Goal: Information Seeking & Learning: Learn about a topic

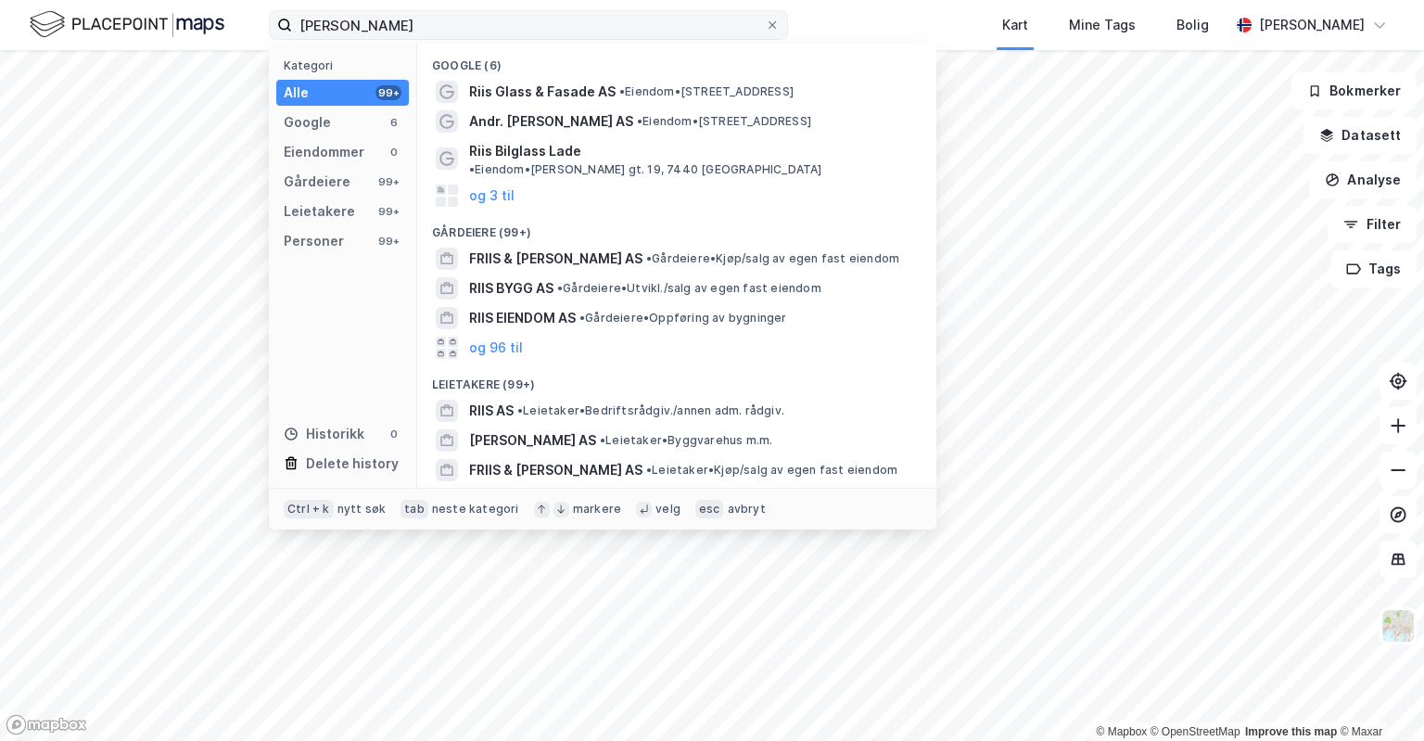
click at [631, 26] on input "[PERSON_NAME]" at bounding box center [528, 25] width 473 height 28
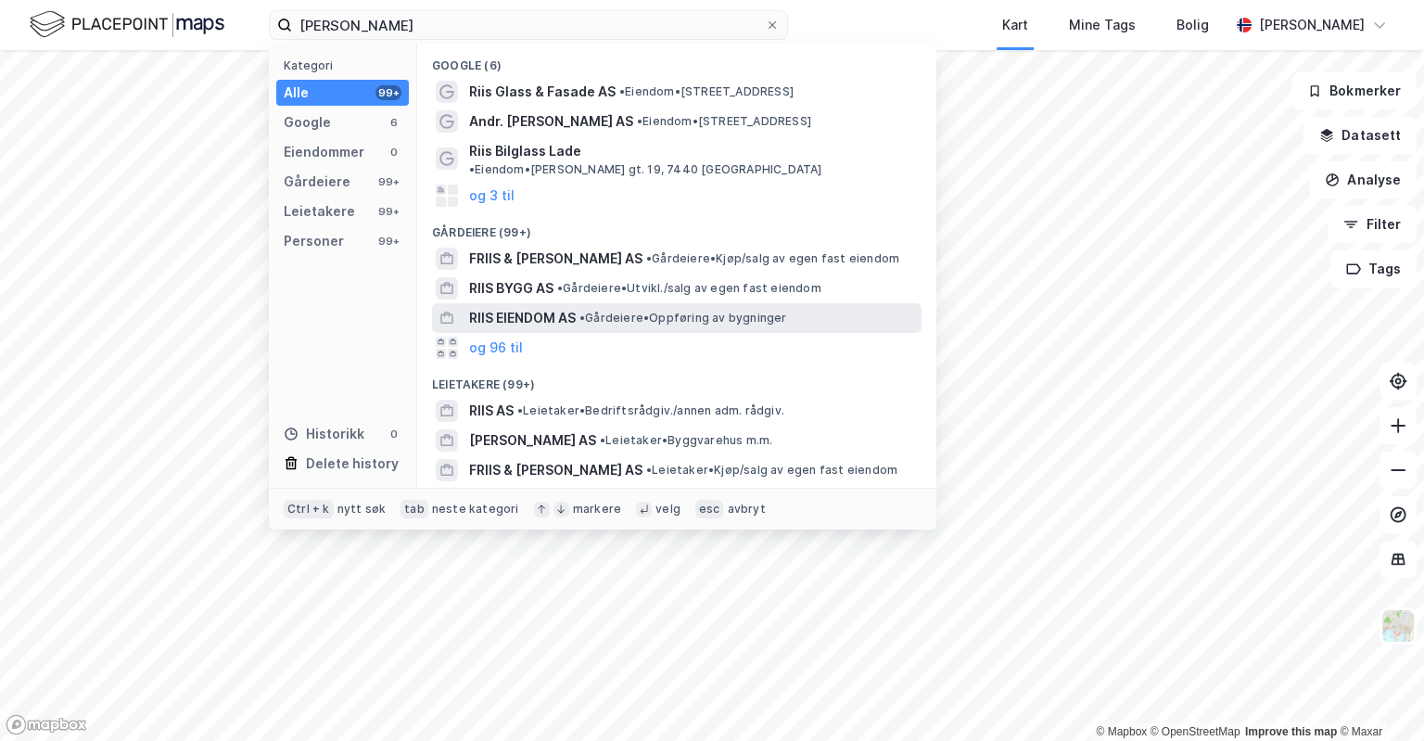
click at [596, 307] on div "RIIS EIENDOM AS • Gårdeiere • Oppføring av bygninger" at bounding box center [693, 318] width 449 height 22
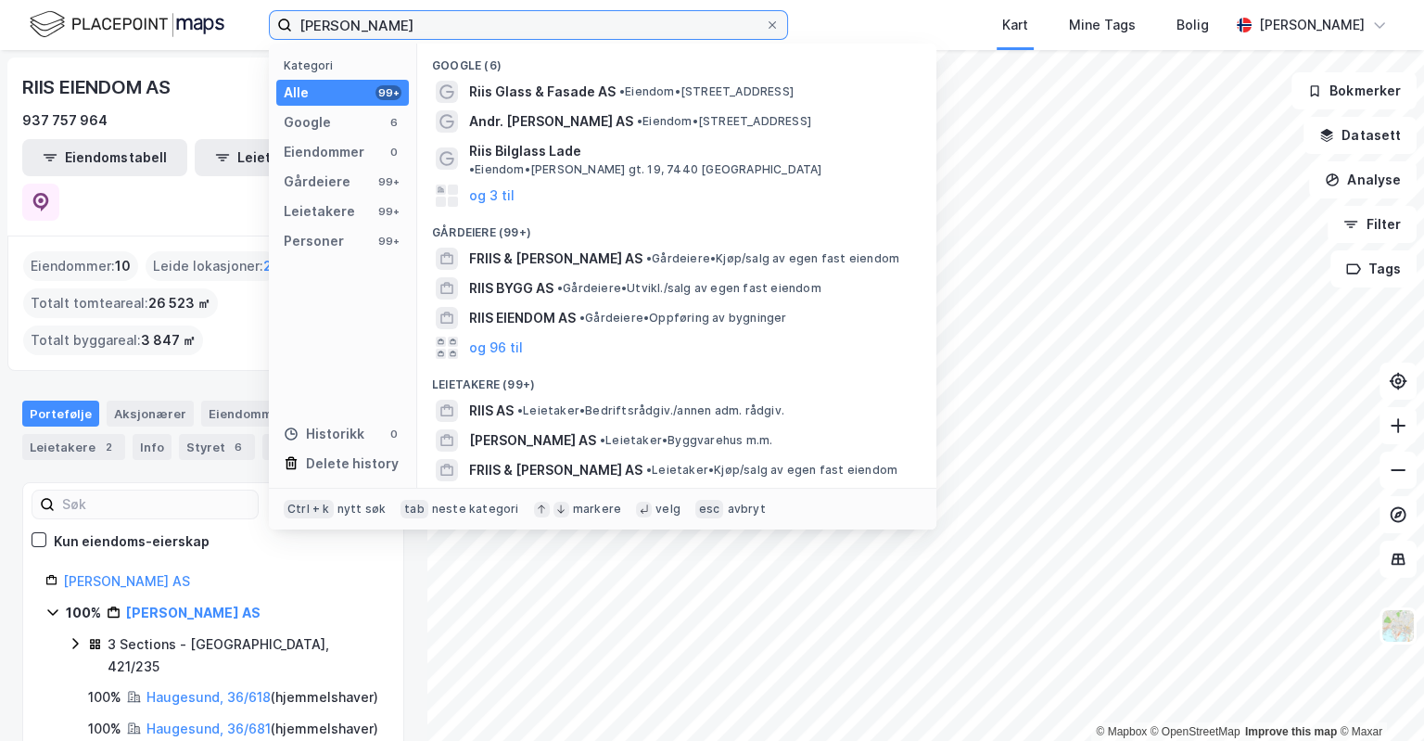
drag, startPoint x: 477, startPoint y: 19, endPoint x: -59, endPoint y: 25, distance: 536.0
click at [292, 25] on input "[PERSON_NAME]" at bounding box center [528, 25] width 473 height 28
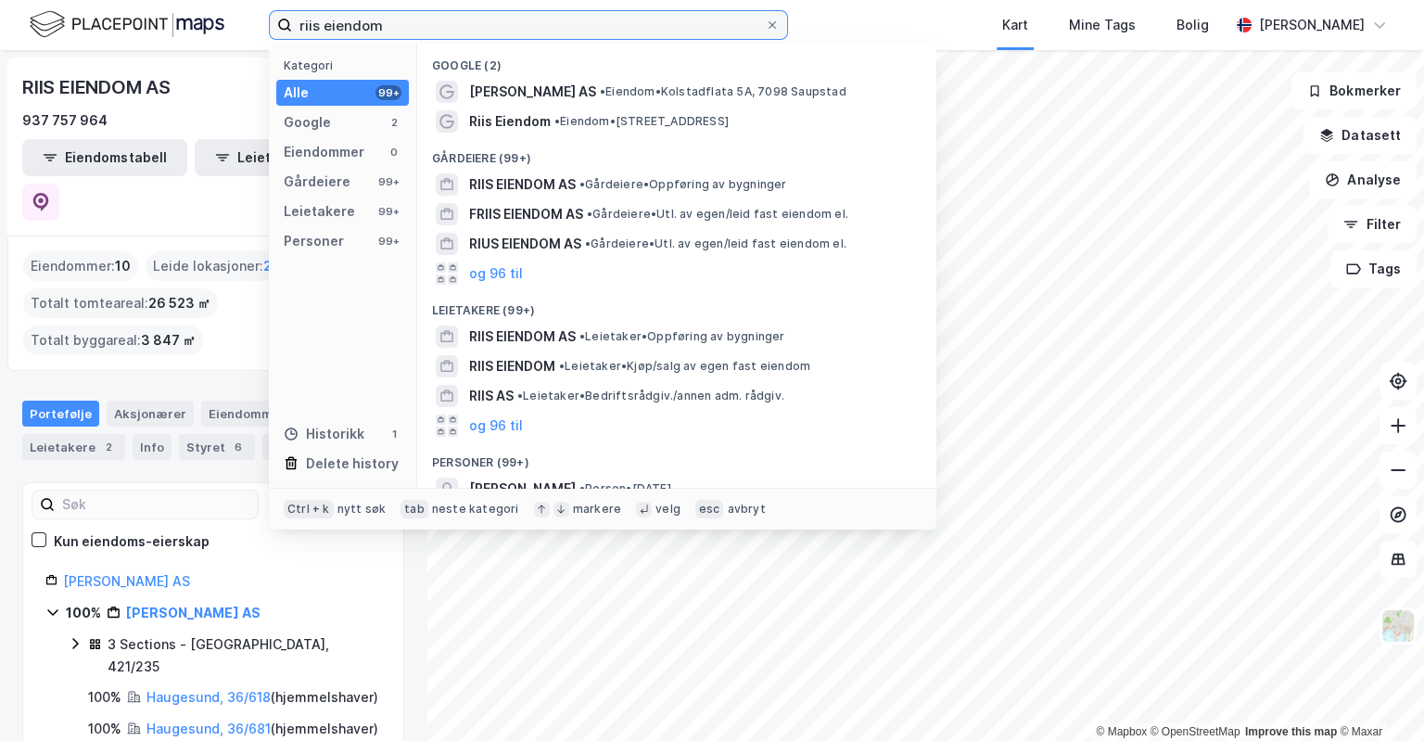
drag, startPoint x: 402, startPoint y: 31, endPoint x: -59, endPoint y: 60, distance: 462.7
click at [292, 39] on input "riis eiendom" at bounding box center [528, 25] width 473 height 28
paste input "937757964"
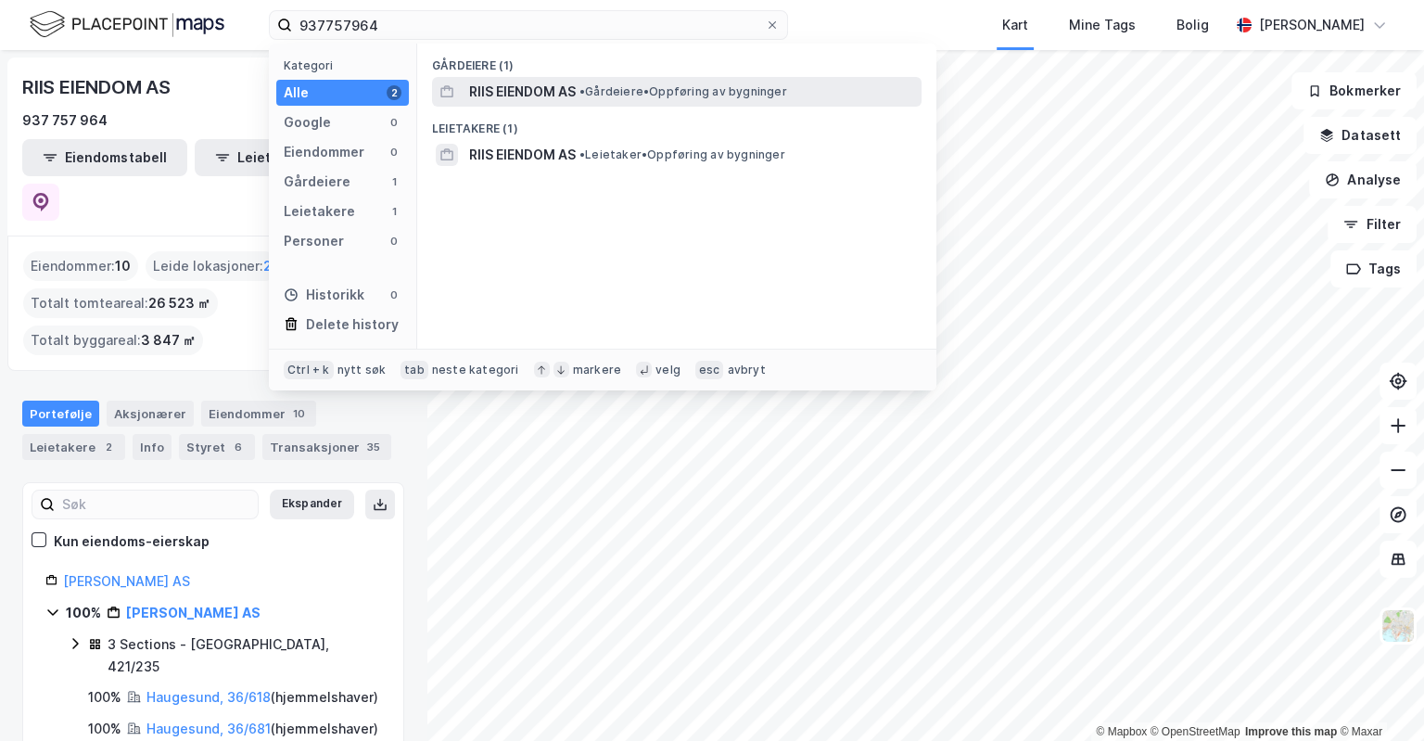
click at [517, 83] on span "RIIS EIENDOM AS" at bounding box center [522, 92] width 107 height 22
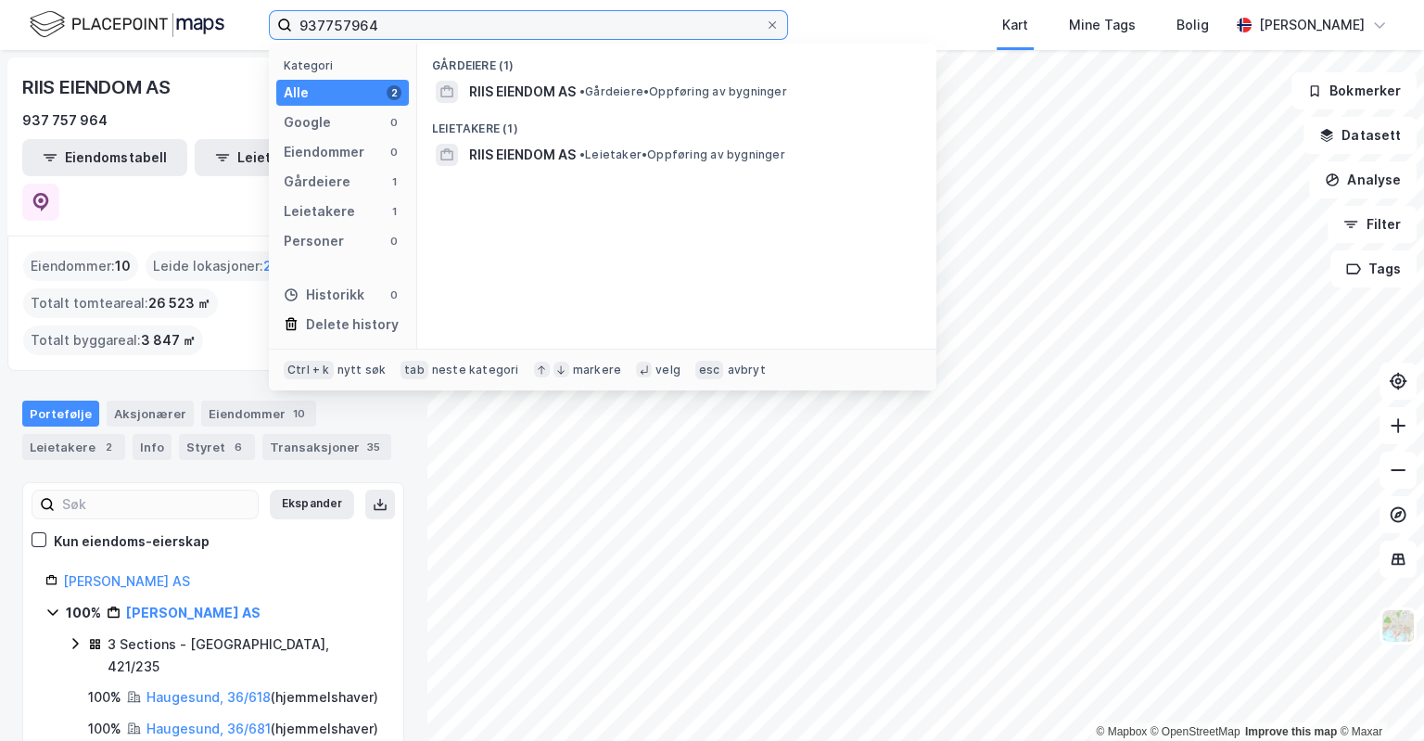
drag, startPoint x: 388, startPoint y: 30, endPoint x: -59, endPoint y: 3, distance: 447.7
click at [292, 11] on input "937757964" at bounding box center [528, 25] width 473 height 28
type input "¨"
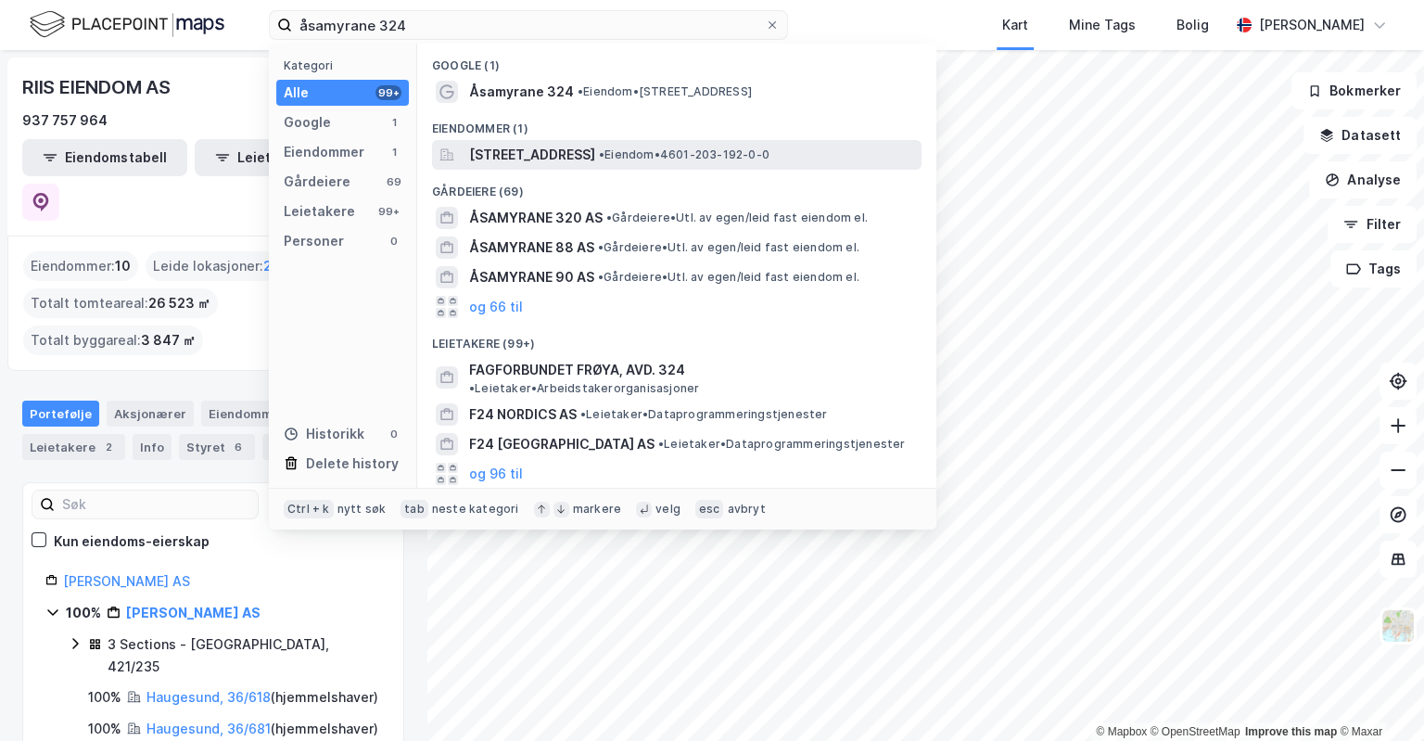
click at [595, 147] on span "[STREET_ADDRESS]" at bounding box center [532, 155] width 126 height 22
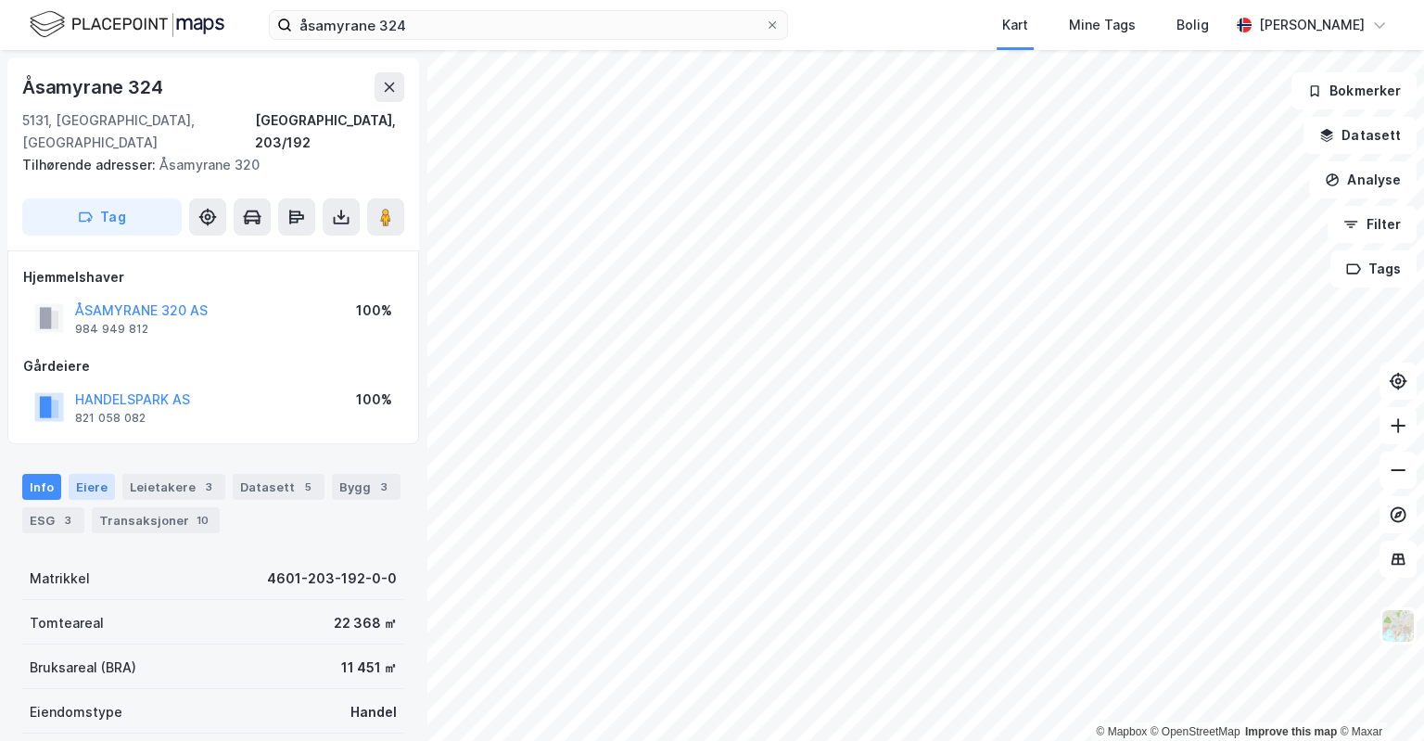
click at [96, 474] on div "Eiere" at bounding box center [92, 487] width 46 height 26
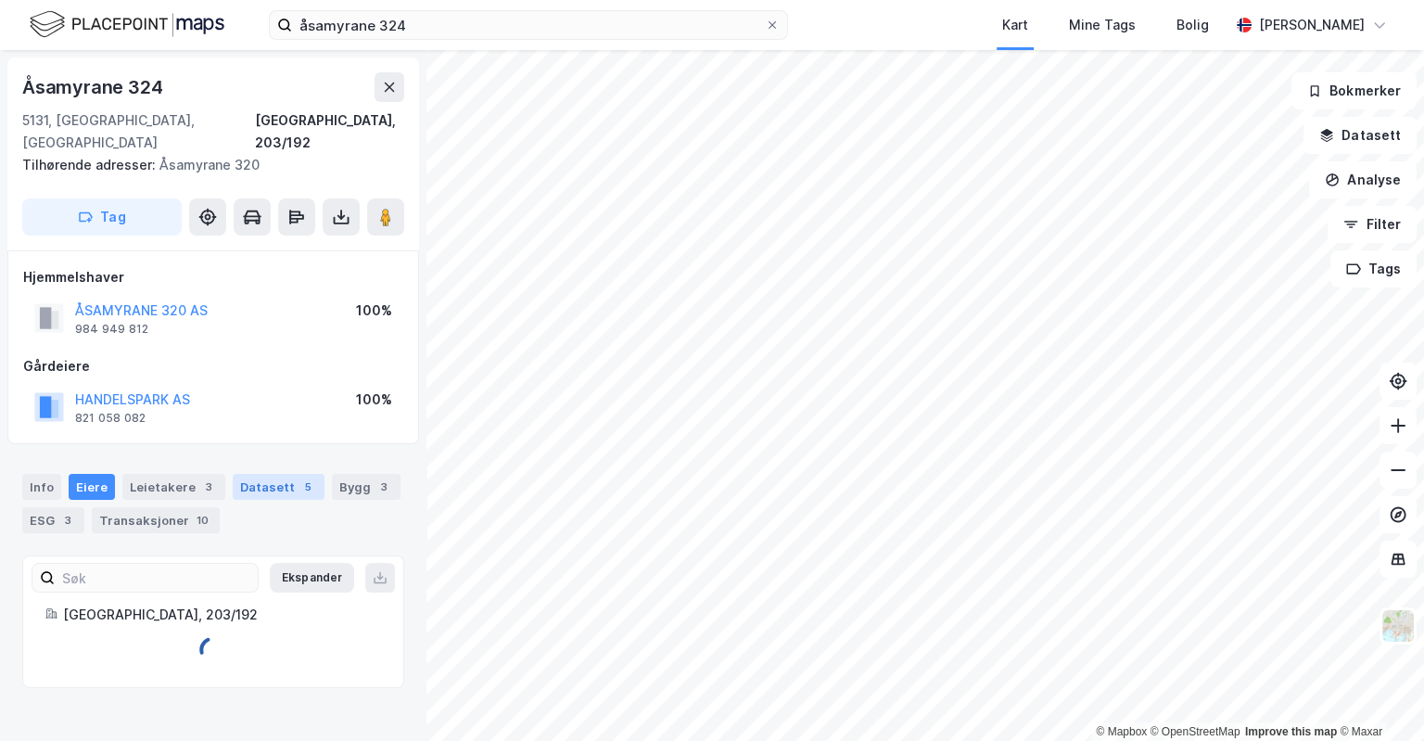
scroll to position [2, 0]
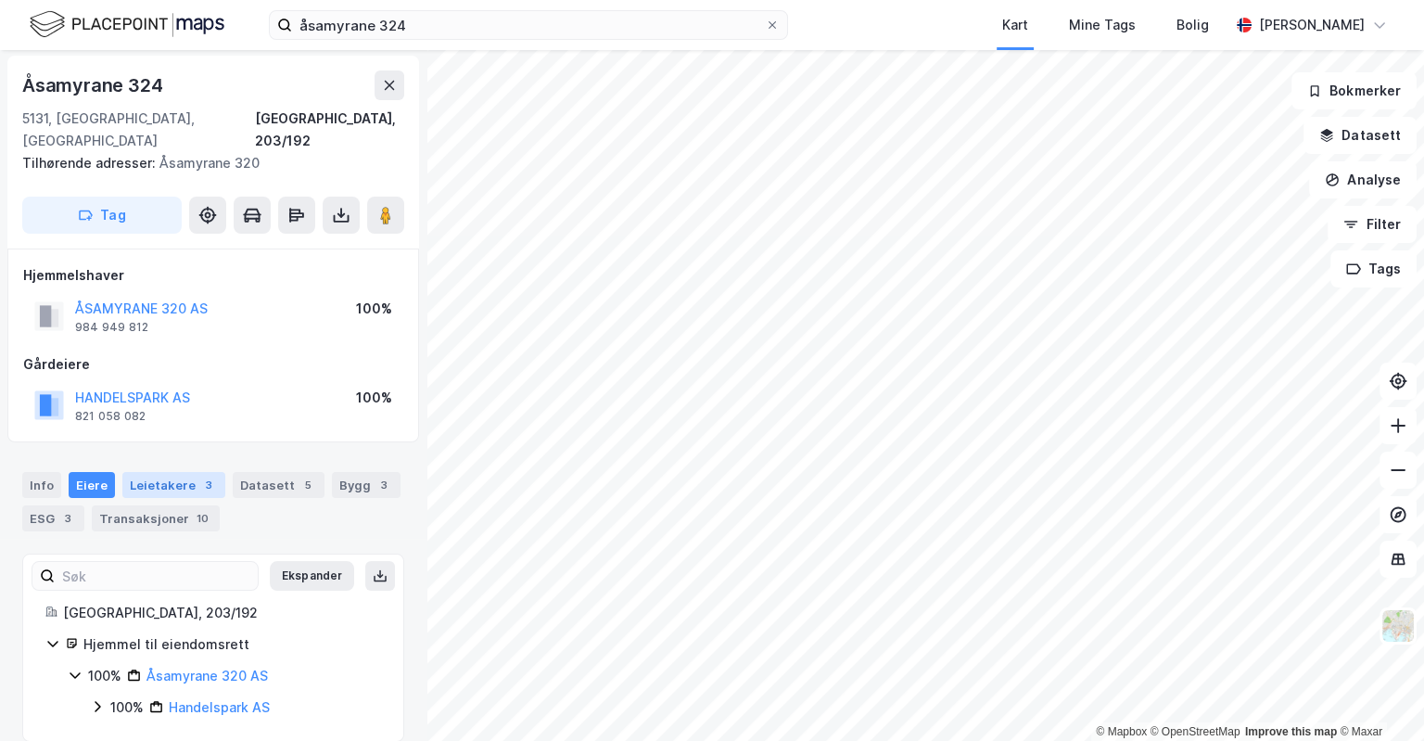
click at [181, 472] on div "Leietakere 3" at bounding box center [173, 485] width 103 height 26
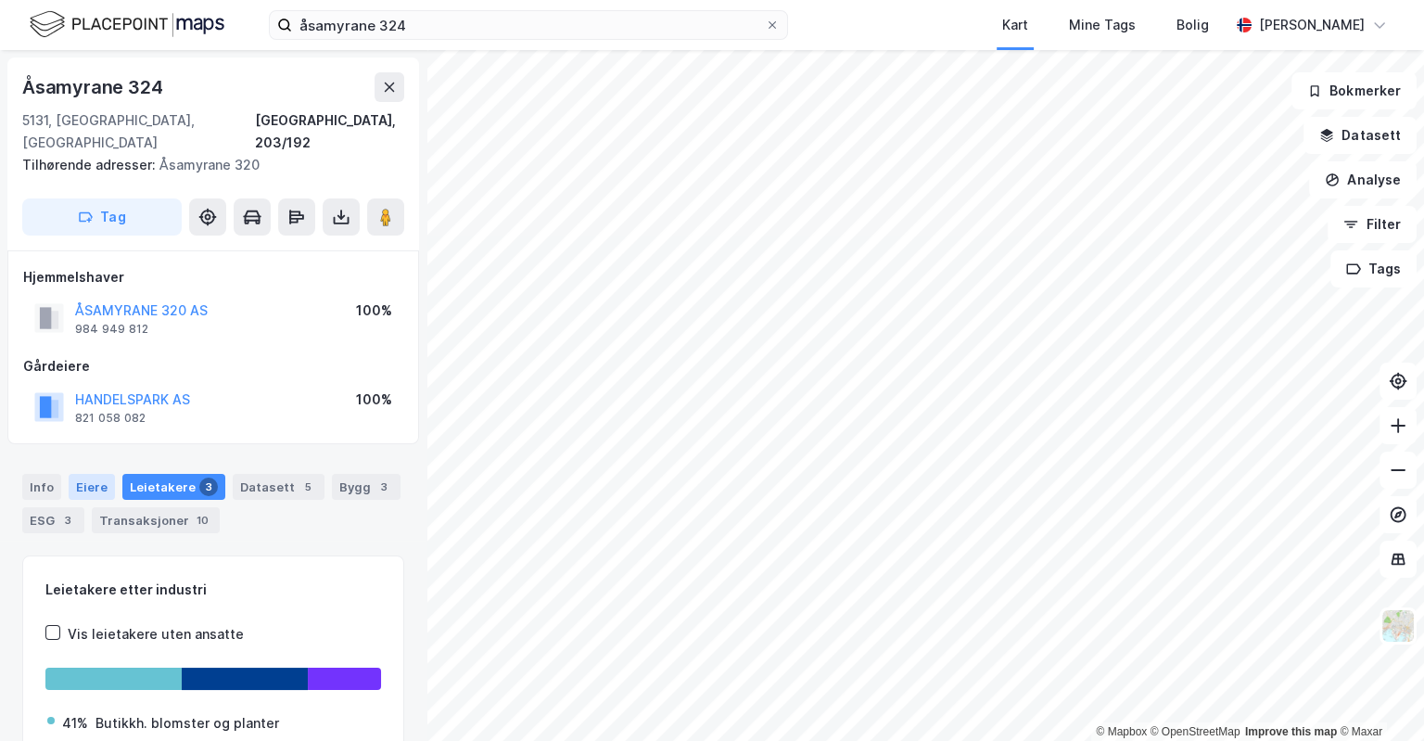
click at [85, 474] on div "Eiere" at bounding box center [92, 487] width 46 height 26
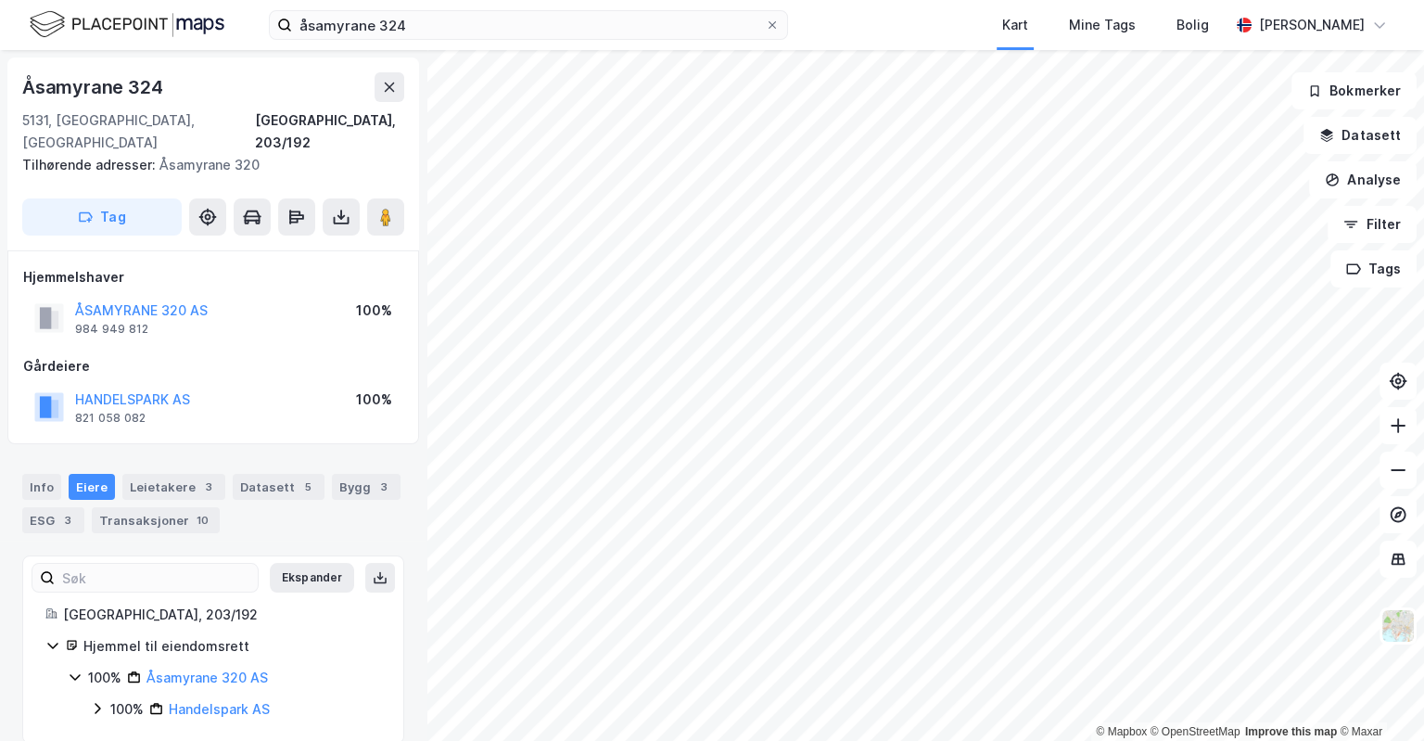
scroll to position [2, 0]
click at [100, 696] on div "100% Handelspark AS" at bounding box center [235, 707] width 291 height 22
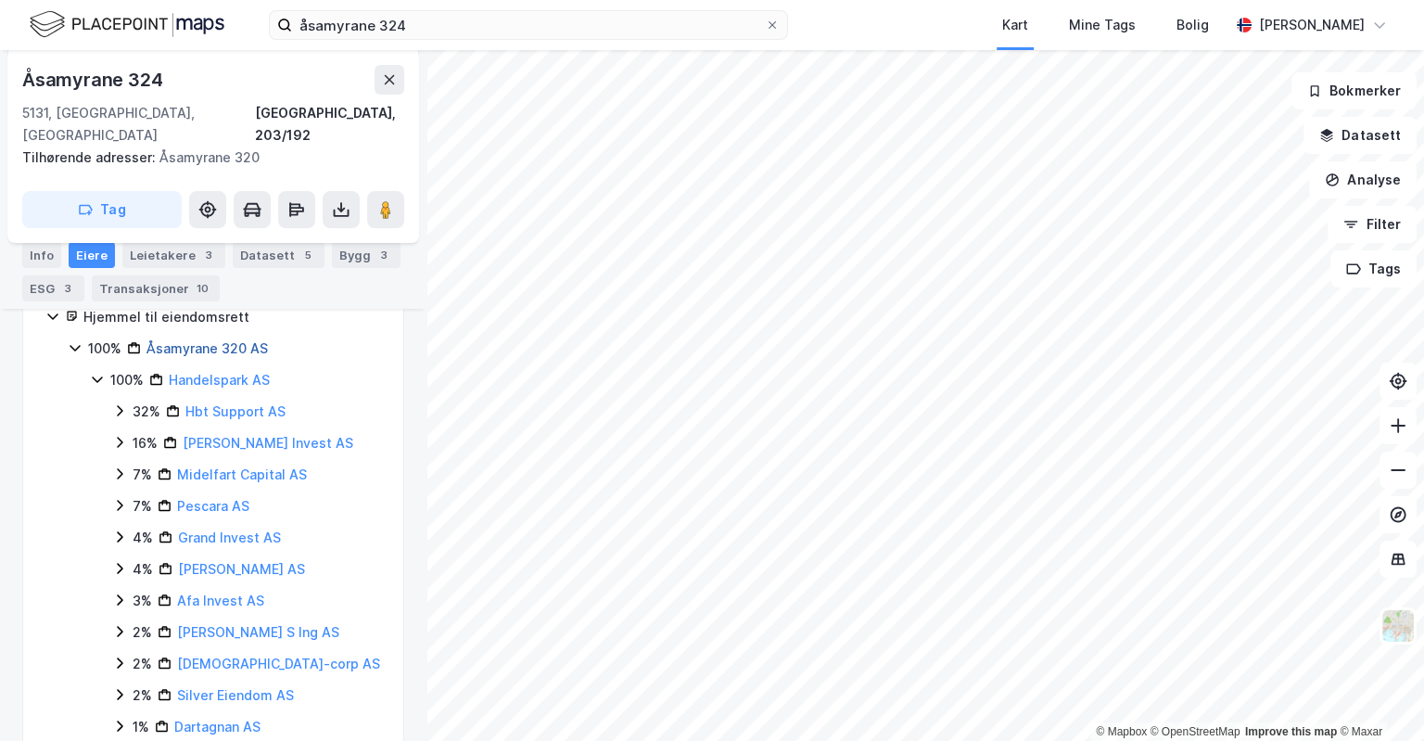
scroll to position [202, 0]
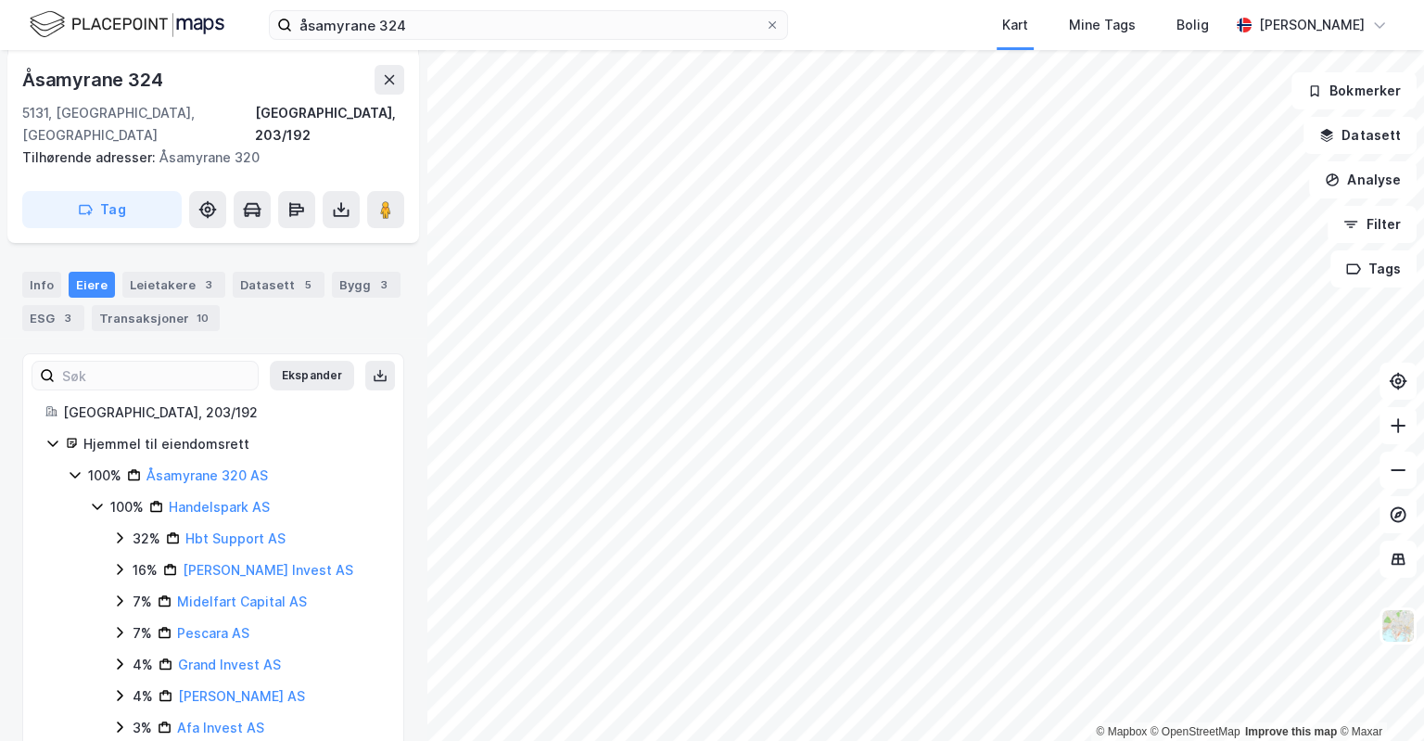
click at [248, 304] on div "Info [PERSON_NAME] 3 Datasett 5 Bygg 3 ESG 3 Transaksjoner 10" at bounding box center [213, 301] width 382 height 59
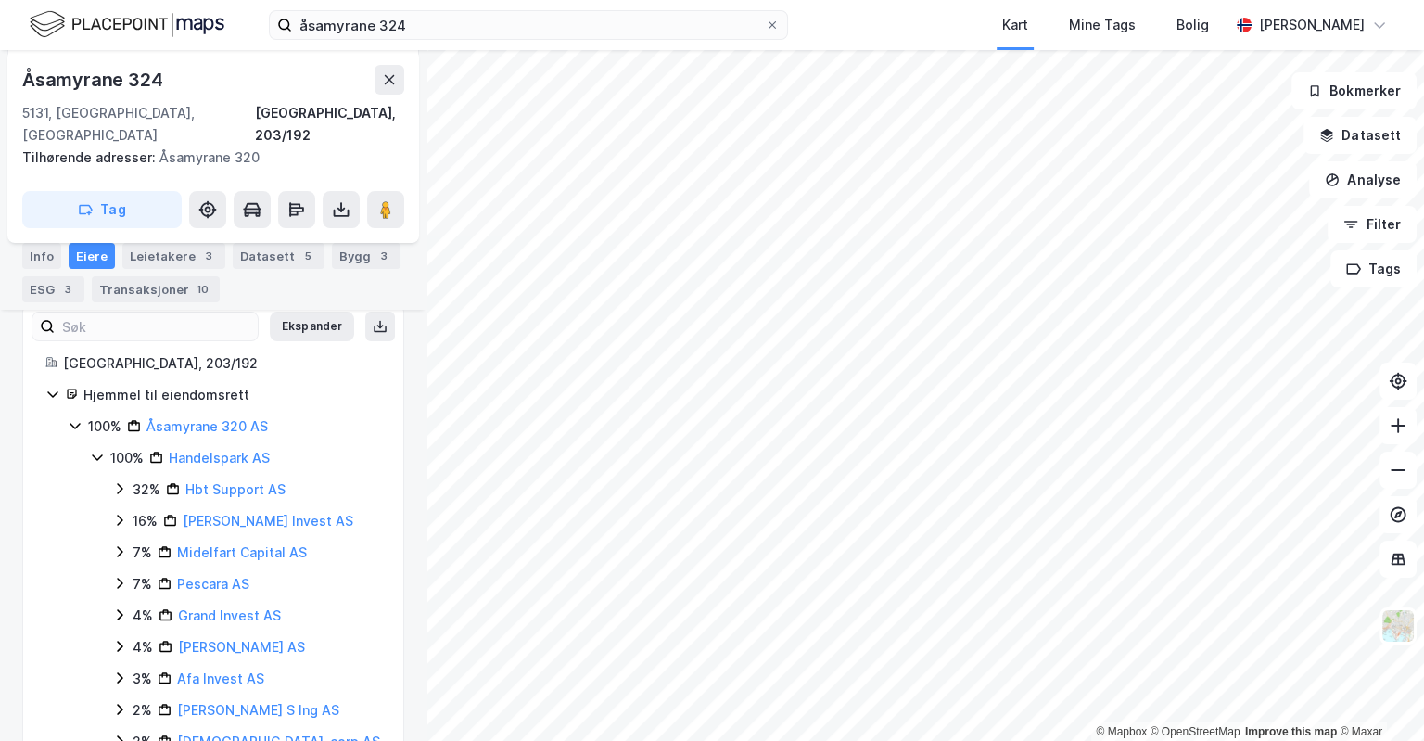
scroll to position [252, 0]
click at [120, 543] on icon at bounding box center [119, 550] width 15 height 15
click at [119, 548] on icon at bounding box center [119, 551] width 10 height 6
click at [119, 577] on icon at bounding box center [120, 582] width 6 height 11
click at [119, 575] on icon at bounding box center [119, 582] width 15 height 15
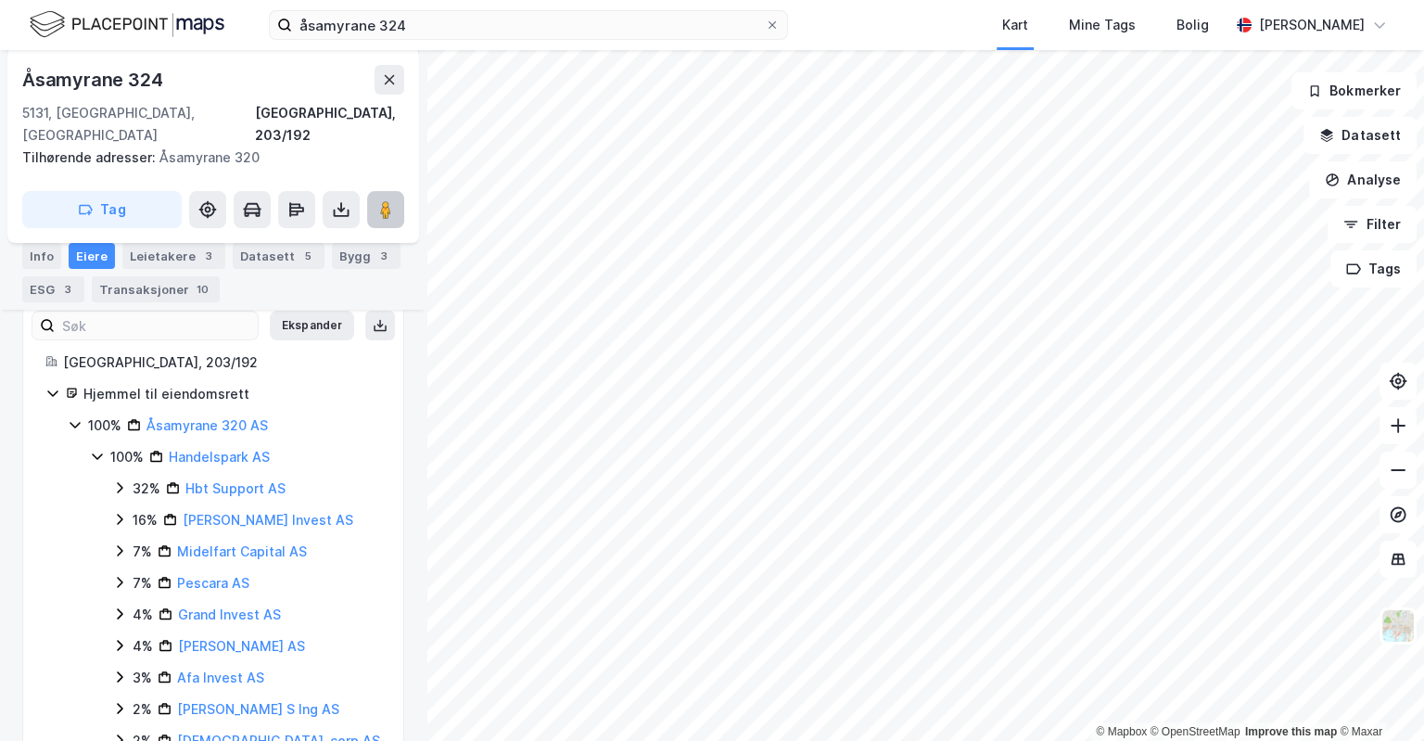
click at [390, 200] on image at bounding box center [385, 209] width 11 height 19
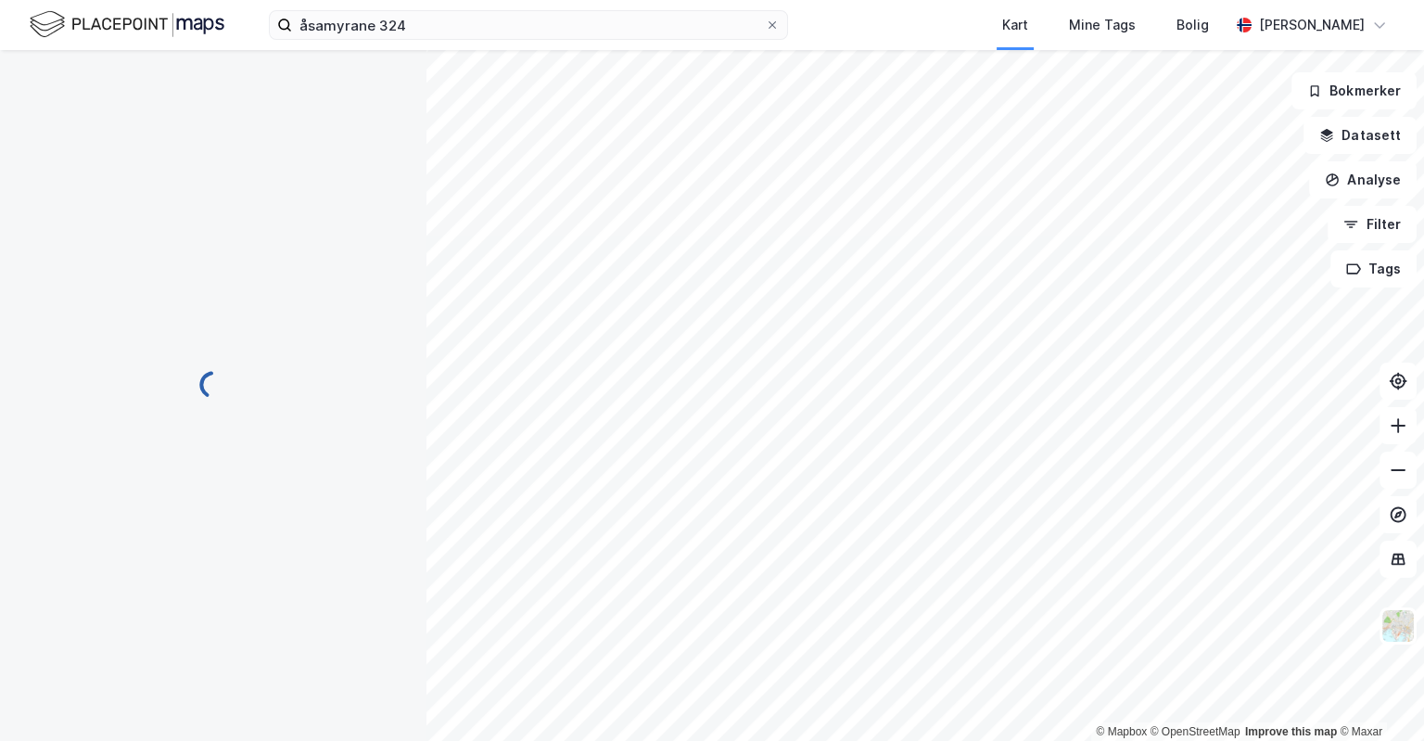
scroll to position [0, 0]
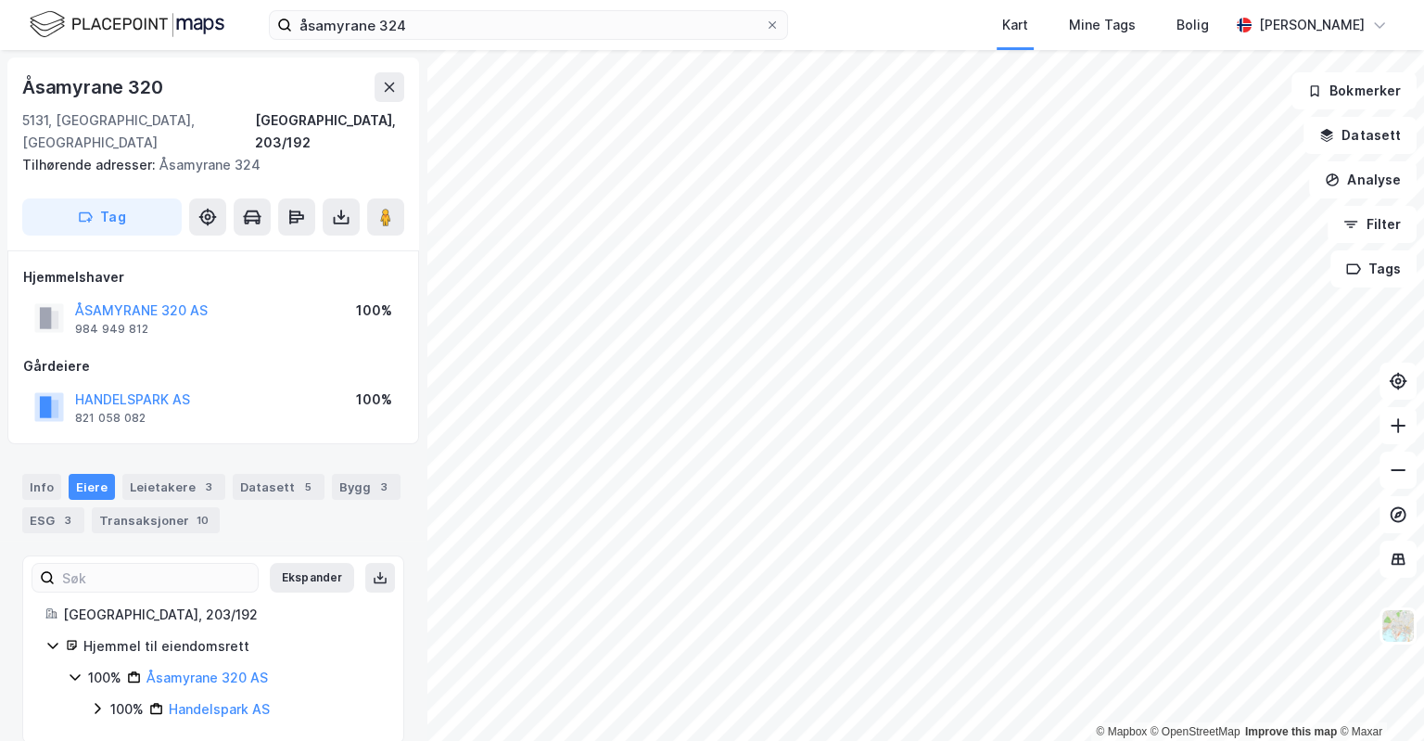
scroll to position [2, 0]
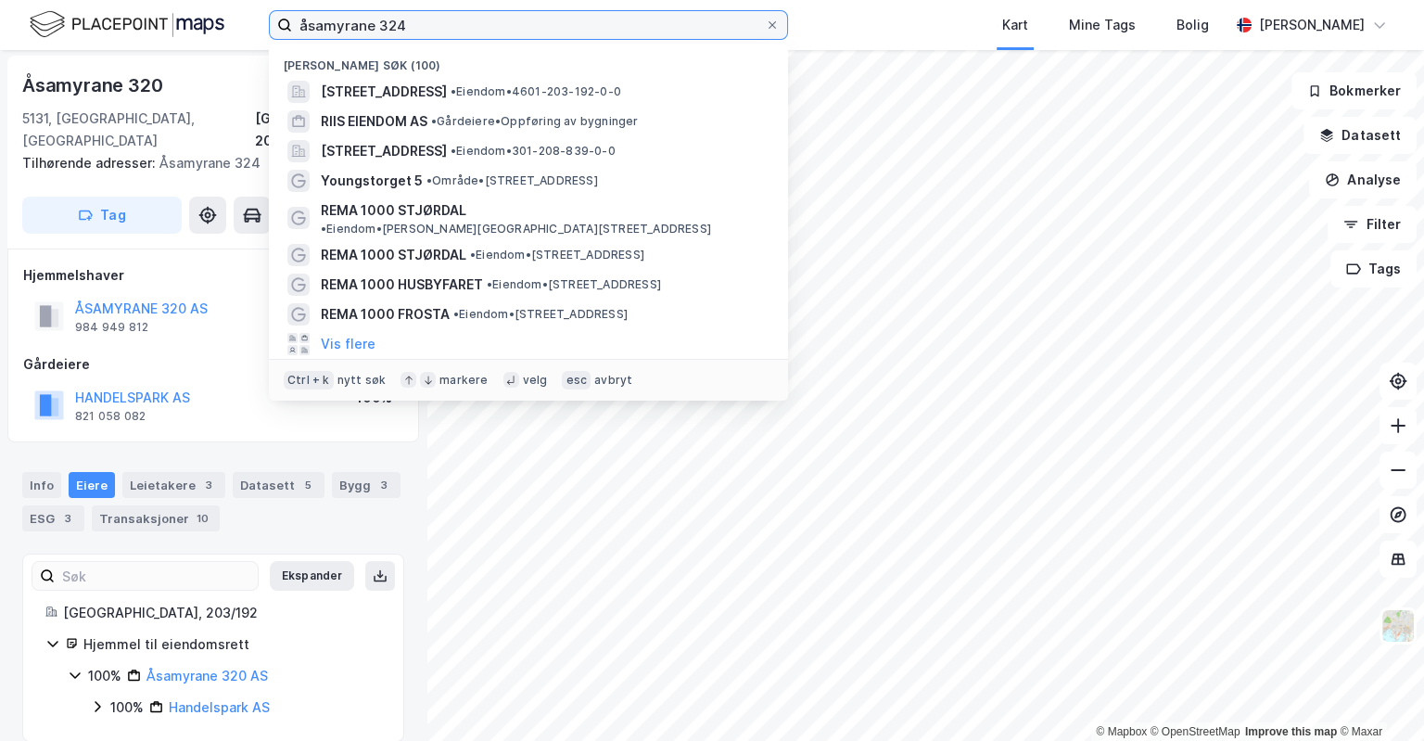
drag, startPoint x: 449, startPoint y: 26, endPoint x: -59, endPoint y: 65, distance: 509.6
click at [292, 39] on input "åsamyrane 324" at bounding box center [528, 25] width 473 height 28
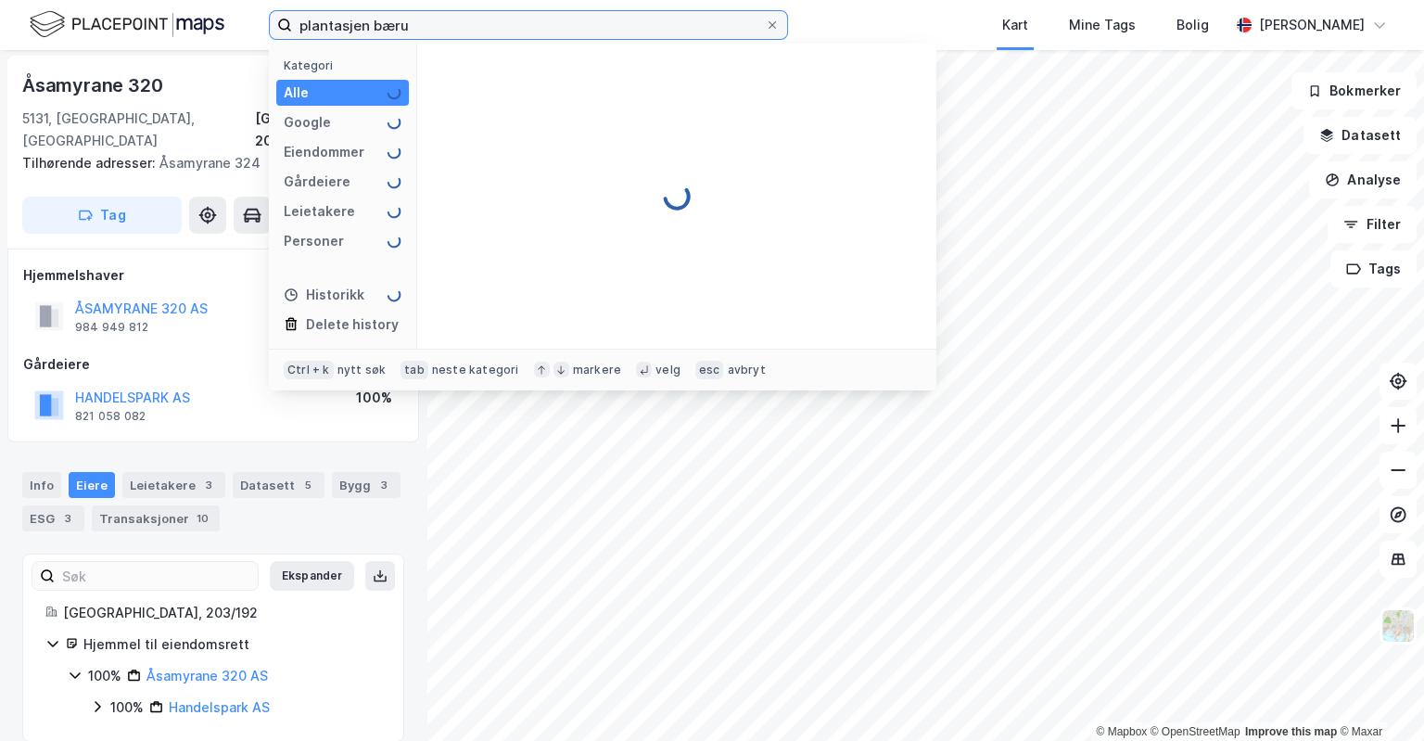
type input "plantasjen [GEOGRAPHIC_DATA]"
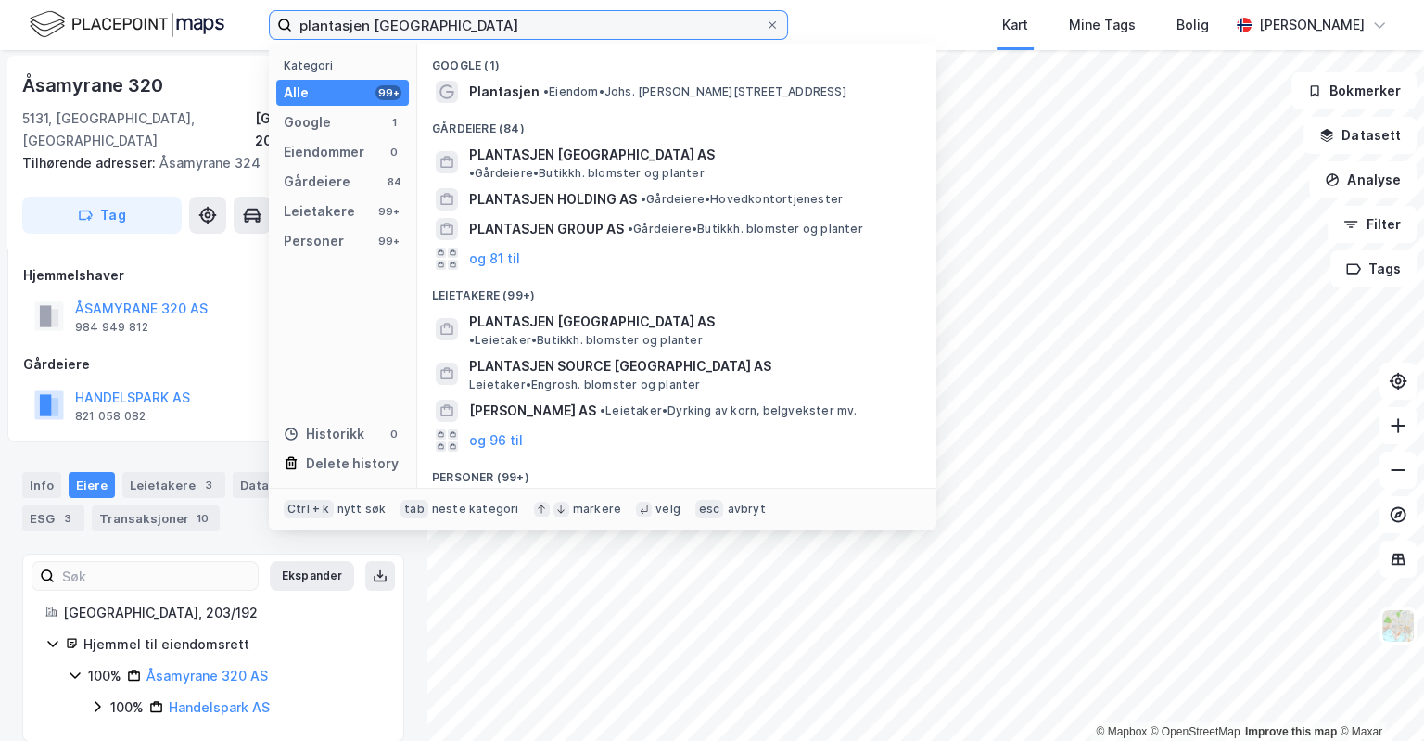
drag, startPoint x: 555, startPoint y: 31, endPoint x: 49, endPoint y: 17, distance: 506.5
click at [292, 16] on input "plantasjen [GEOGRAPHIC_DATA]" at bounding box center [528, 25] width 473 height 28
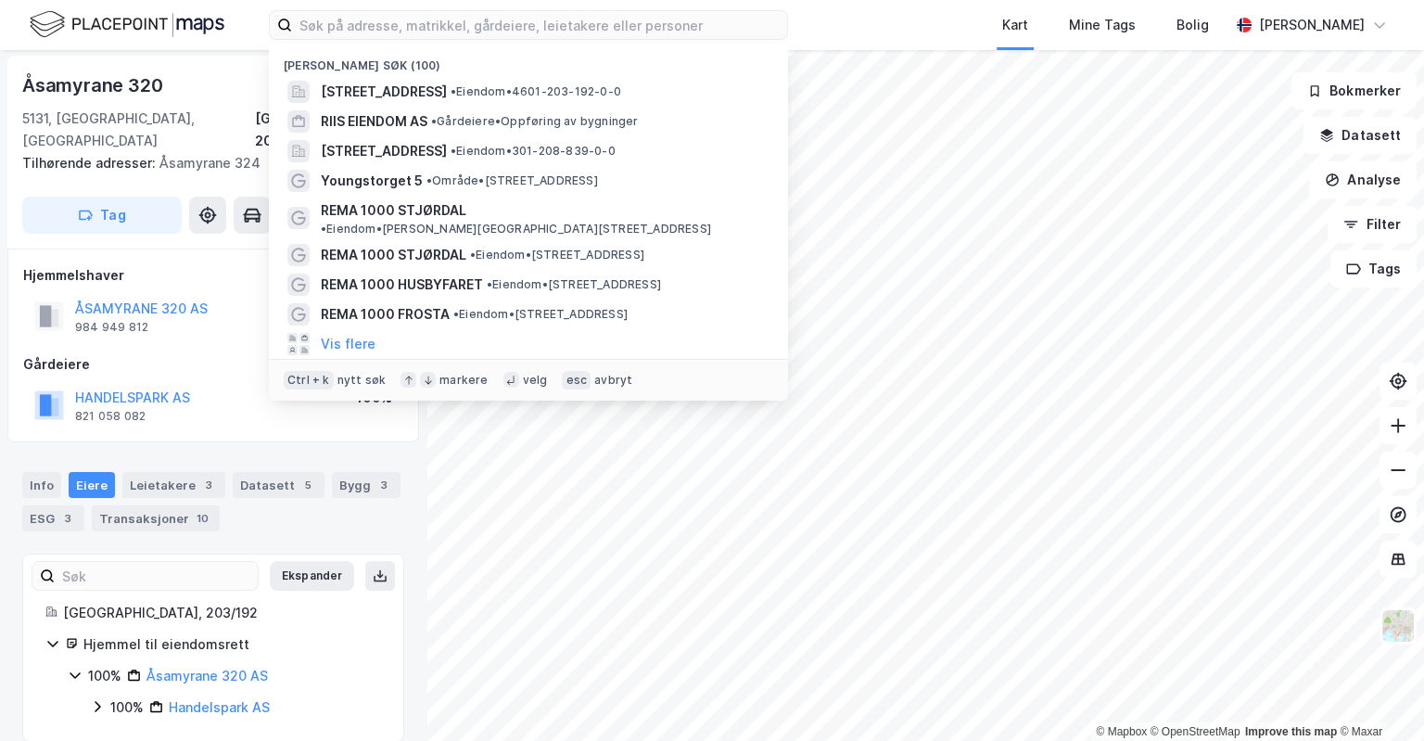
click at [817, 19] on div "Nylige søk (100) [STREET_ADDRESS] • Eiendom • 4601-203-192-0-0 RIIS EIENDOM AS …" at bounding box center [712, 25] width 1424 height 50
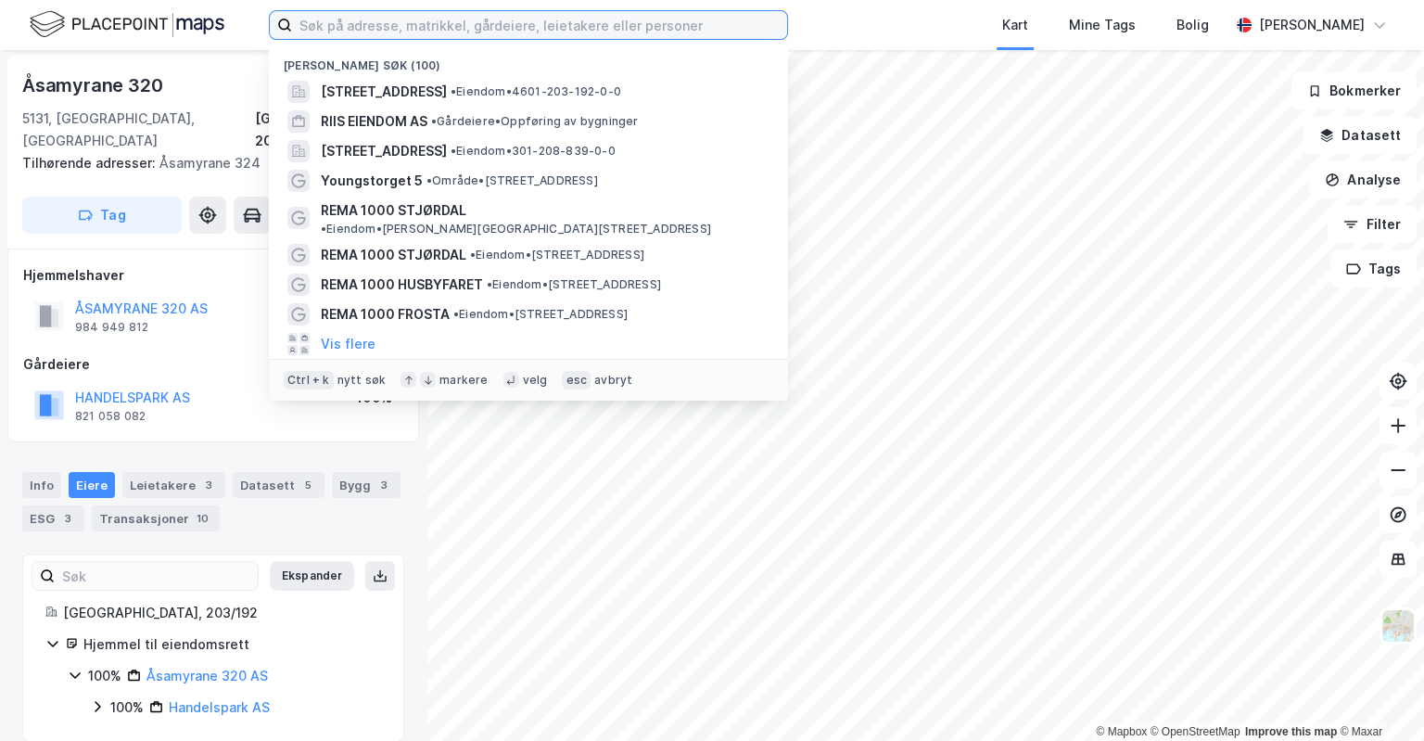
click at [501, 26] on input at bounding box center [539, 25] width 495 height 28
click at [448, 27] on input at bounding box center [539, 25] width 495 height 28
paste input "Johs. [PERSON_NAME][STREET_ADDRESS]"
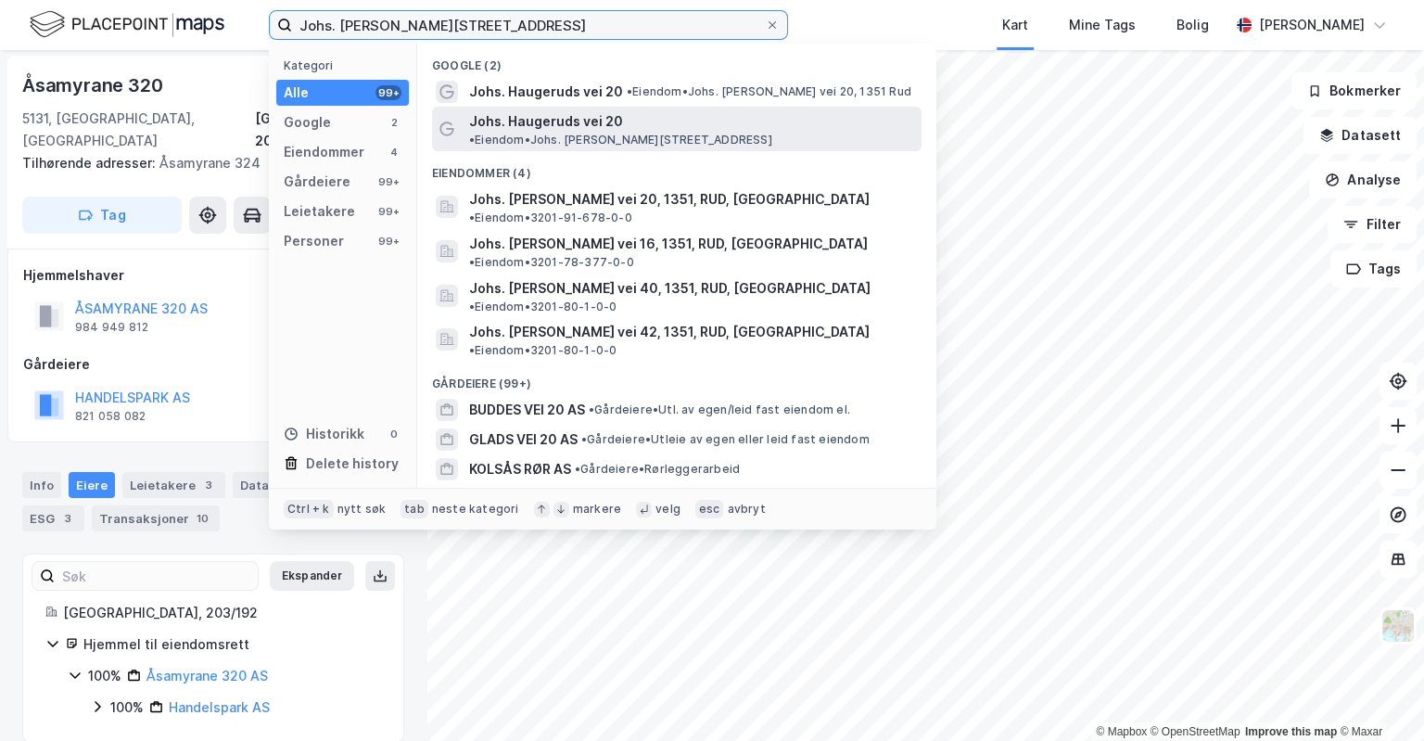
type input "Johs. [PERSON_NAME][STREET_ADDRESS]"
click at [691, 133] on span "• Eiendom • Johs. [PERSON_NAME][STREET_ADDRESS]" at bounding box center [620, 140] width 303 height 15
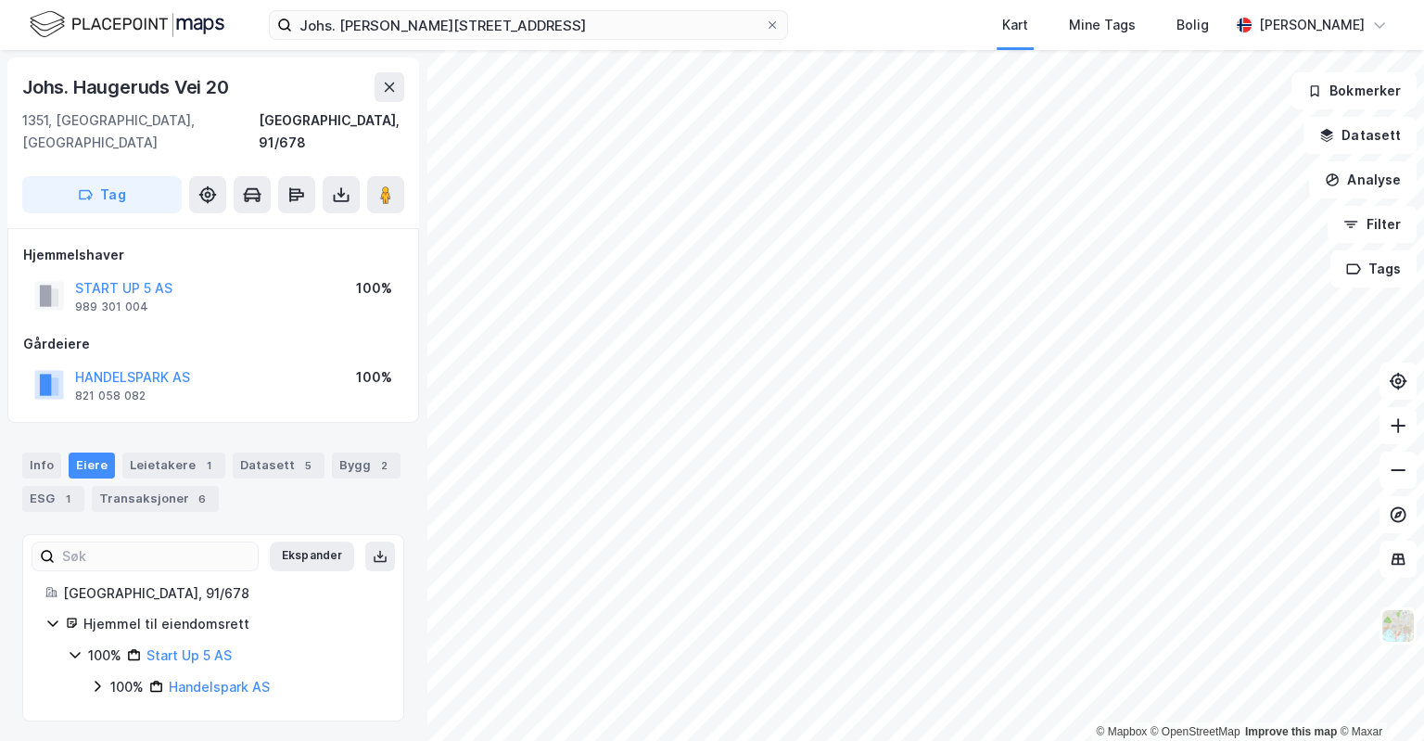
click at [98, 679] on icon at bounding box center [97, 686] width 15 height 15
click at [397, 176] on button at bounding box center [385, 194] width 37 height 37
